Goal: Find specific page/section: Find specific page/section

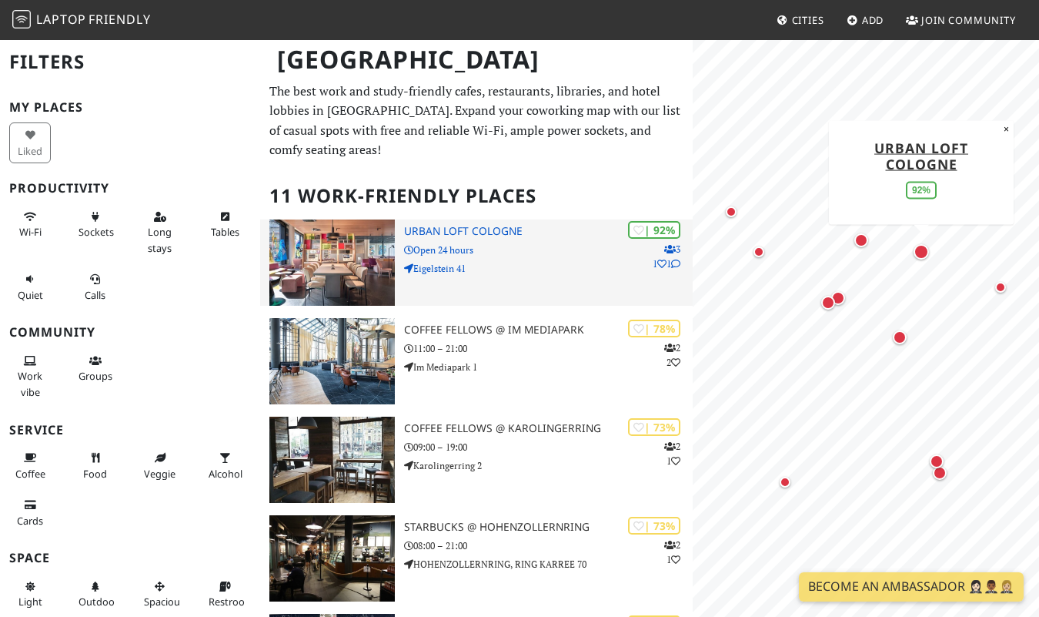
click at [359, 232] on img at bounding box center [332, 262] width 126 height 86
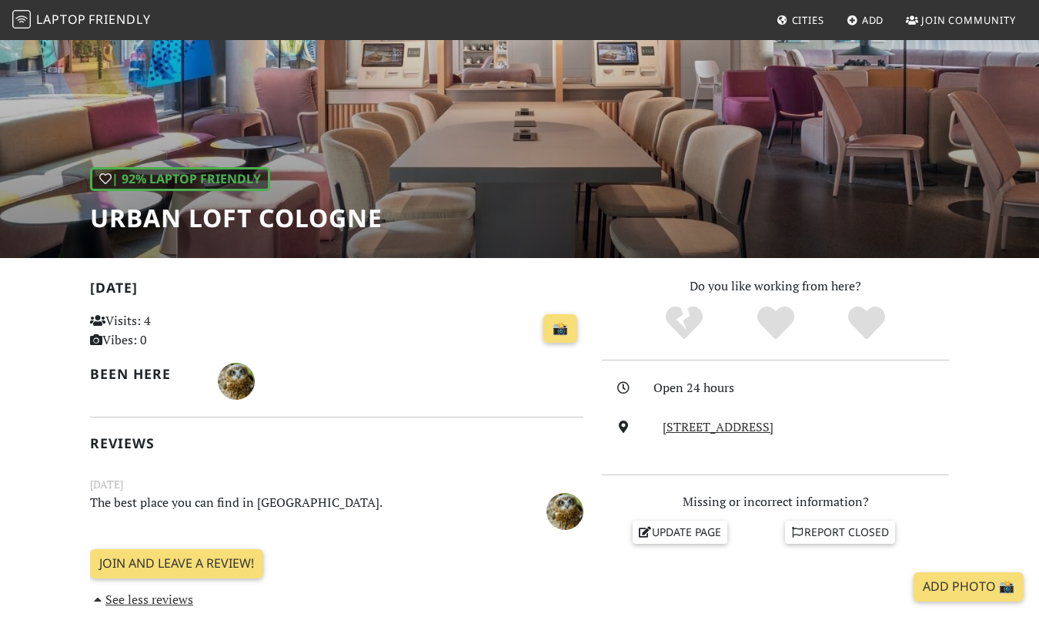
scroll to position [85, 0]
